Goal: Transaction & Acquisition: Book appointment/travel/reservation

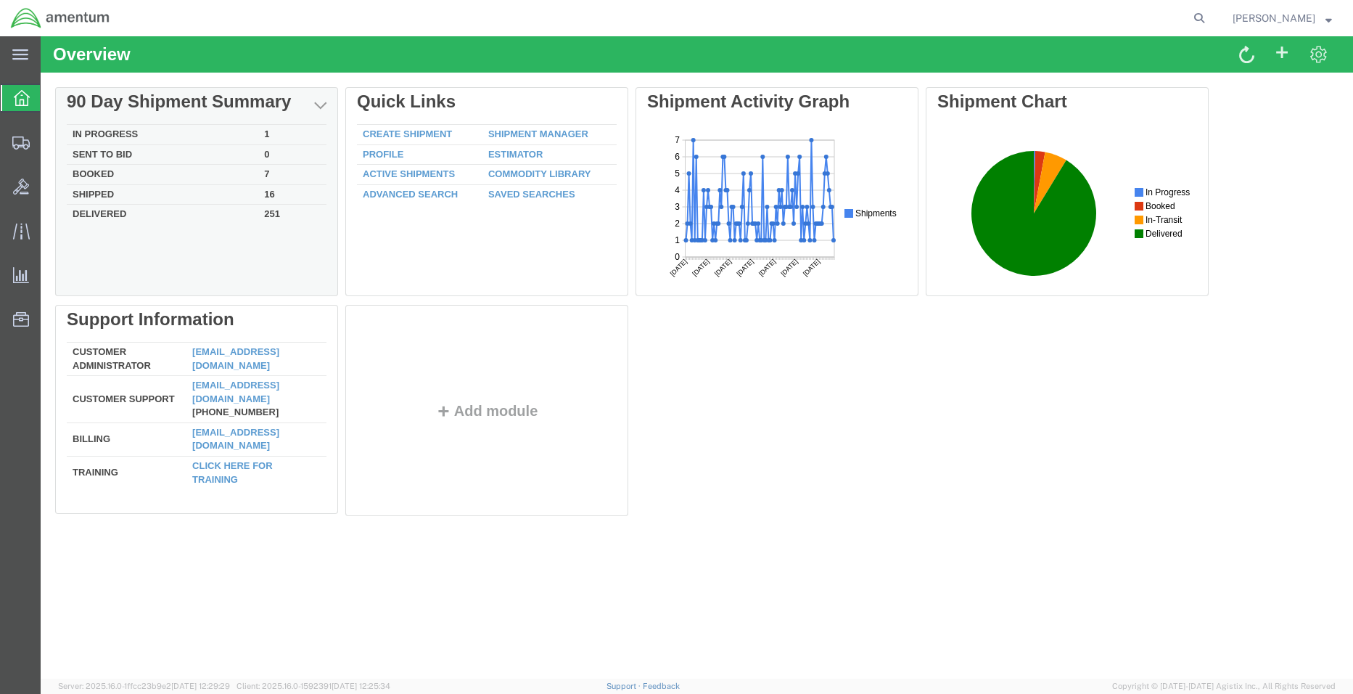
click at [145, 136] on td "In Progress" at bounding box center [163, 135] width 192 height 20
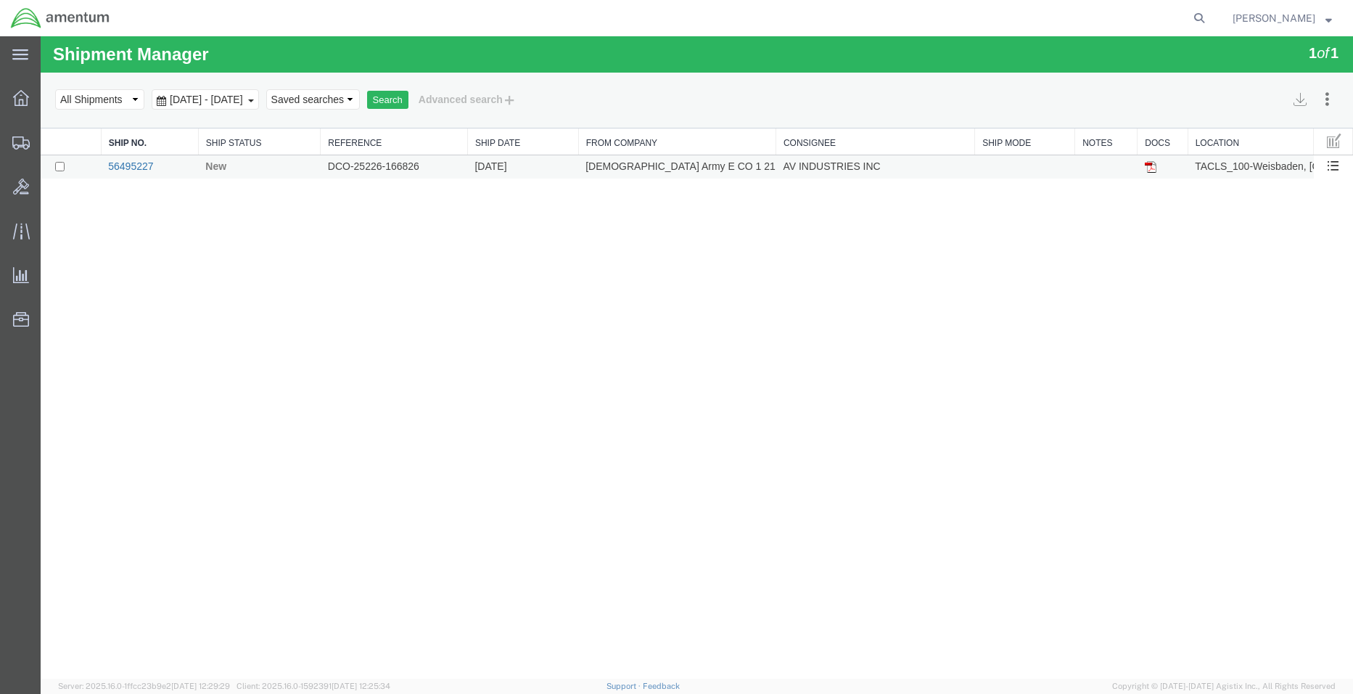
click at [131, 168] on link "56495227" at bounding box center [130, 166] width 45 height 12
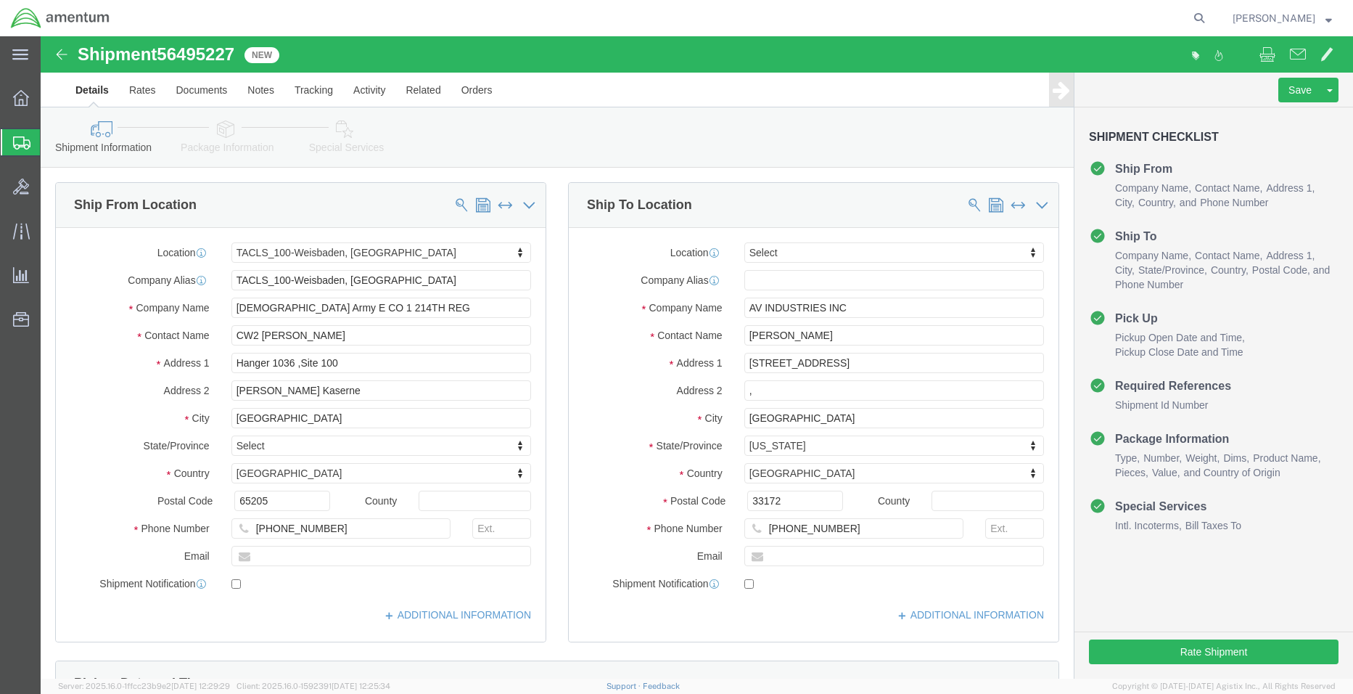
select select "42677"
select select
click input ","
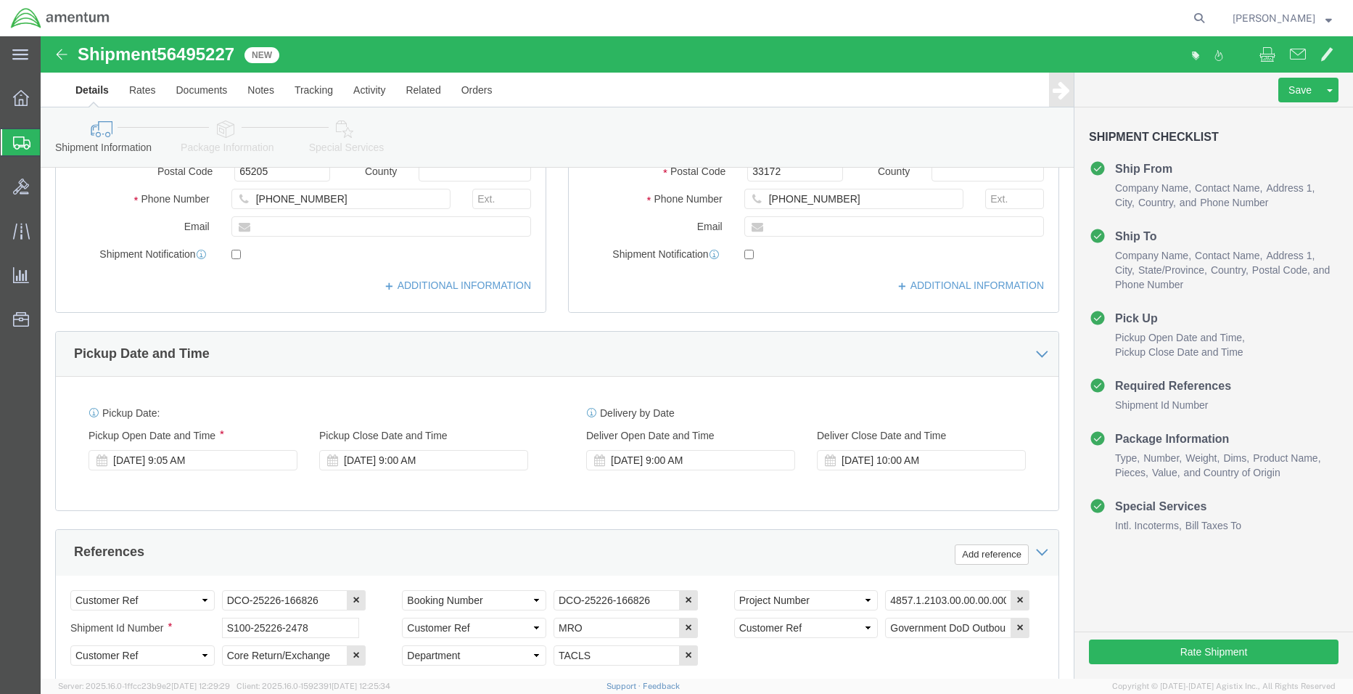
scroll to position [580, 0]
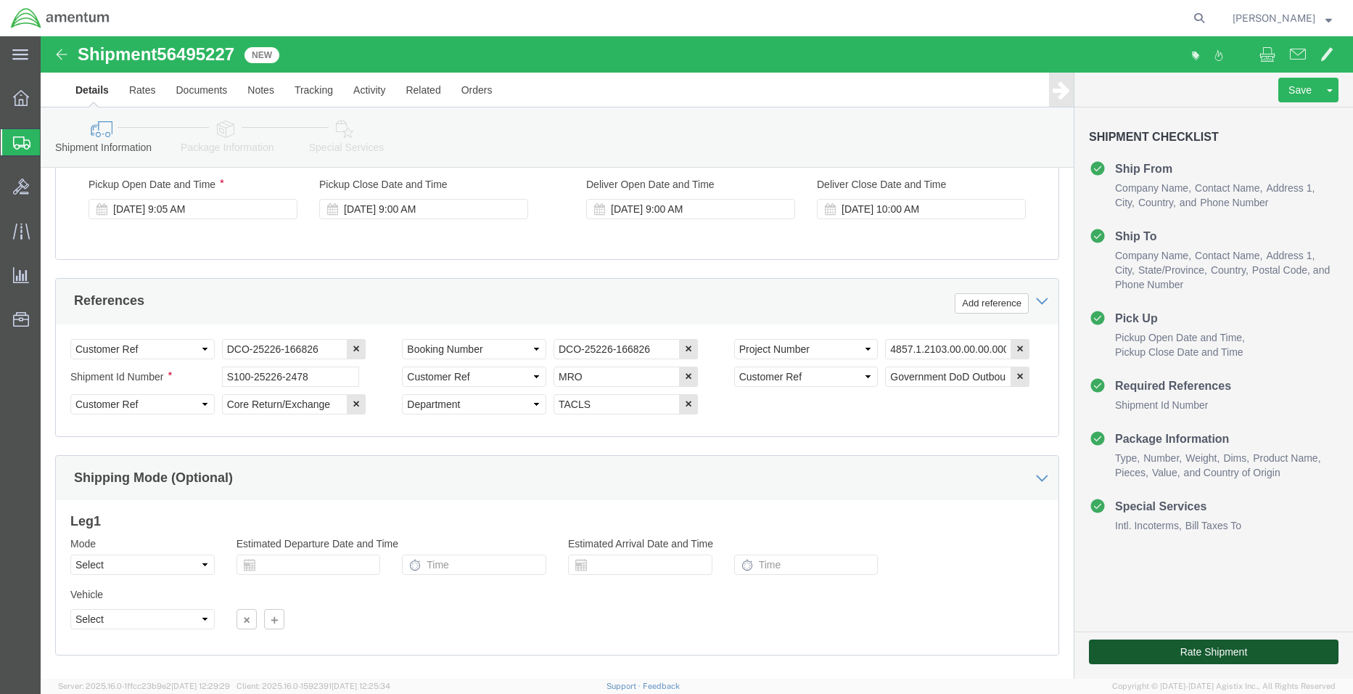
click button "Rate Shipment"
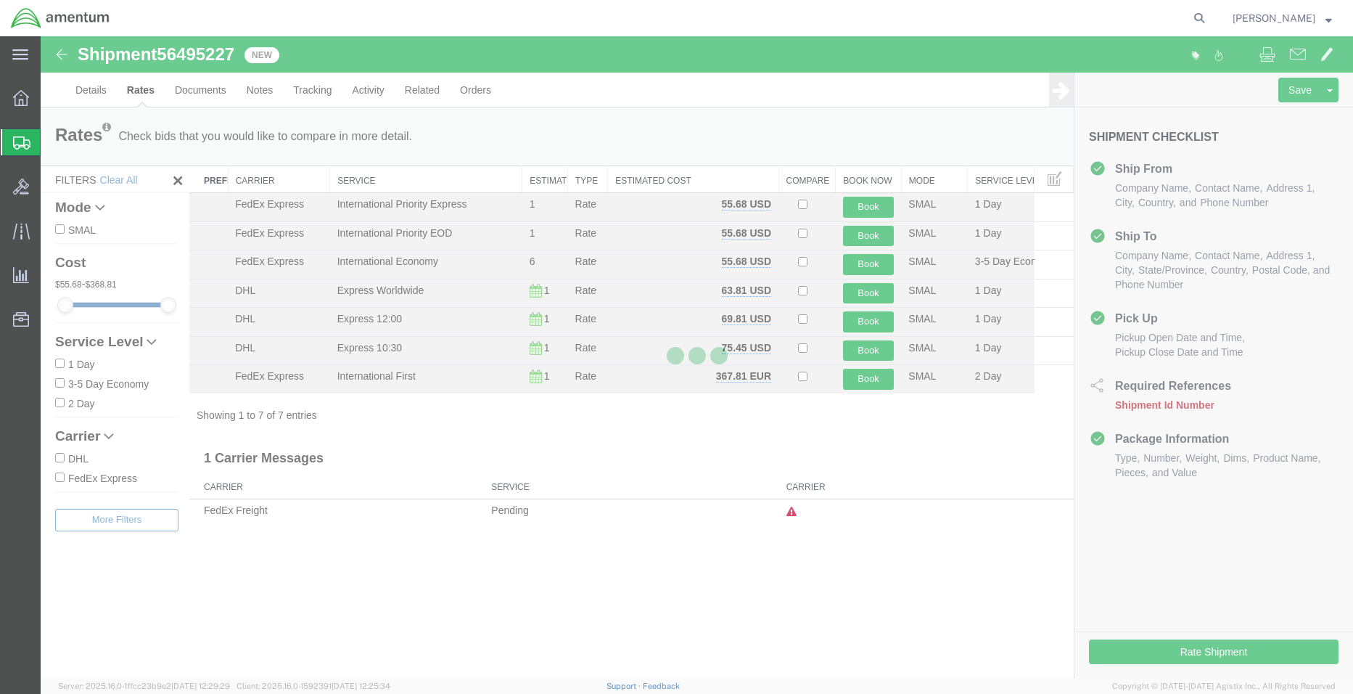
scroll to position [0, 0]
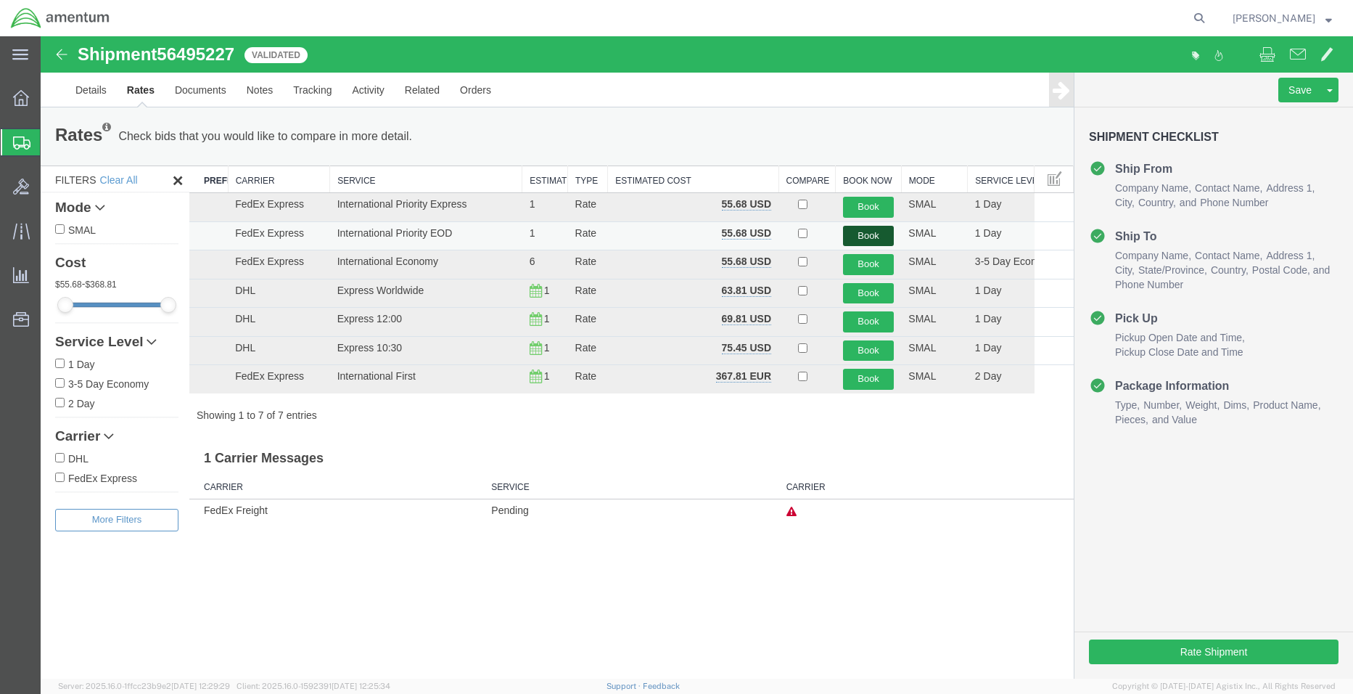
click at [874, 237] on button "Book" at bounding box center [868, 236] width 51 height 21
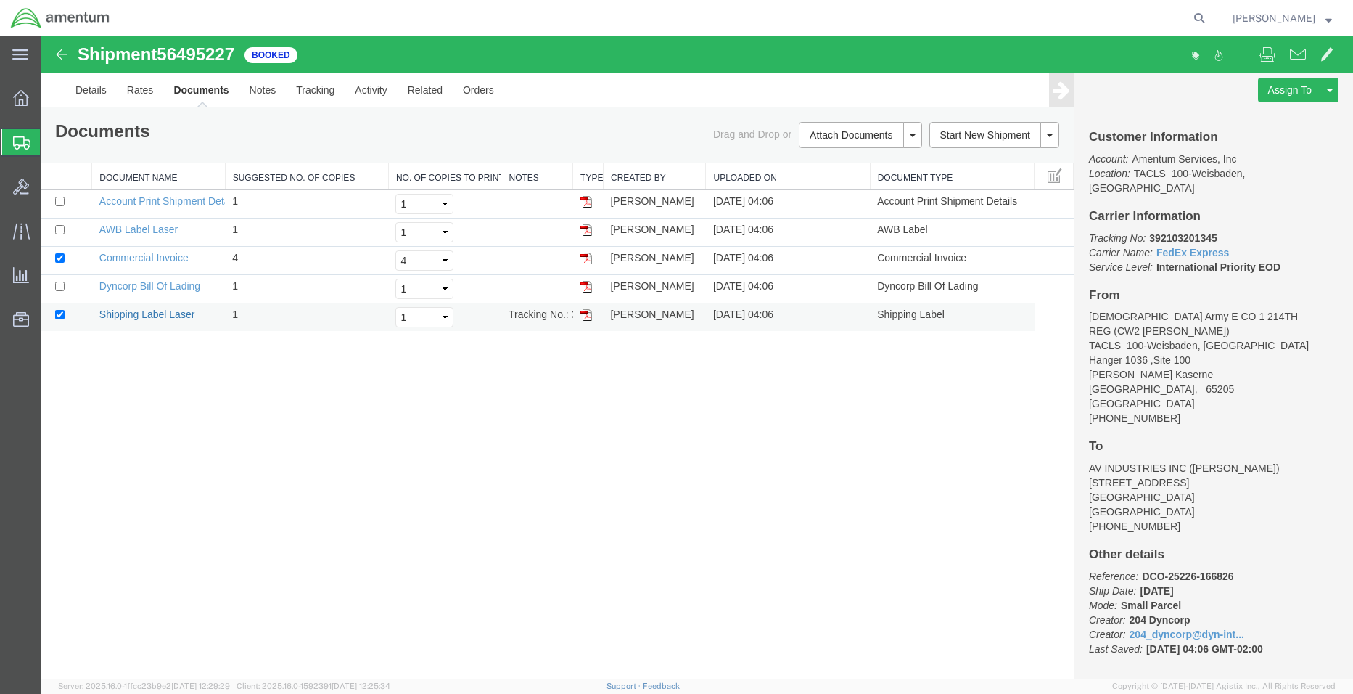
click at [151, 313] on link "Shipping Label Laser" at bounding box center [147, 314] width 96 height 12
